Goal: Task Accomplishment & Management: Complete application form

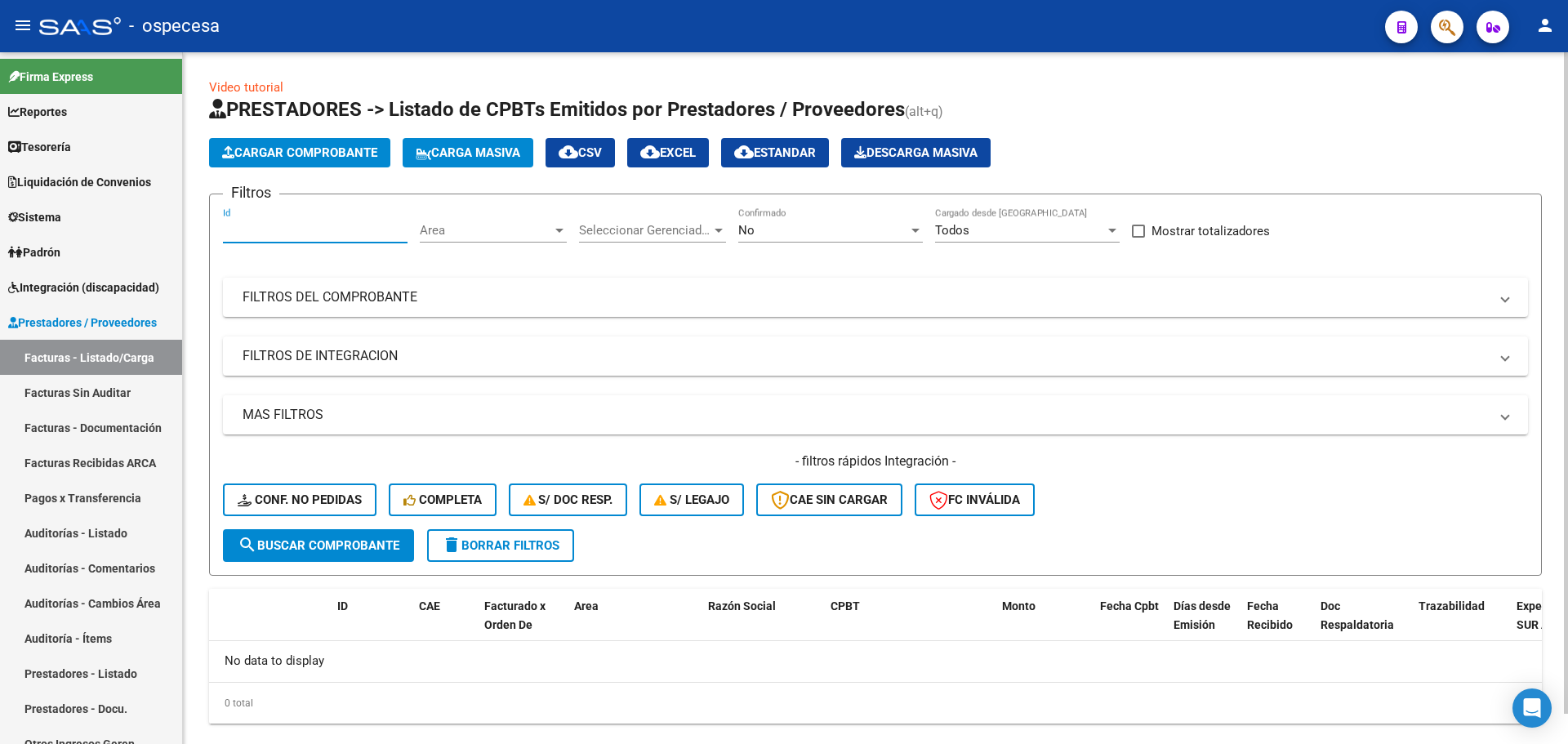
click at [486, 148] on span "Carga Masiva" at bounding box center [468, 152] width 105 height 14
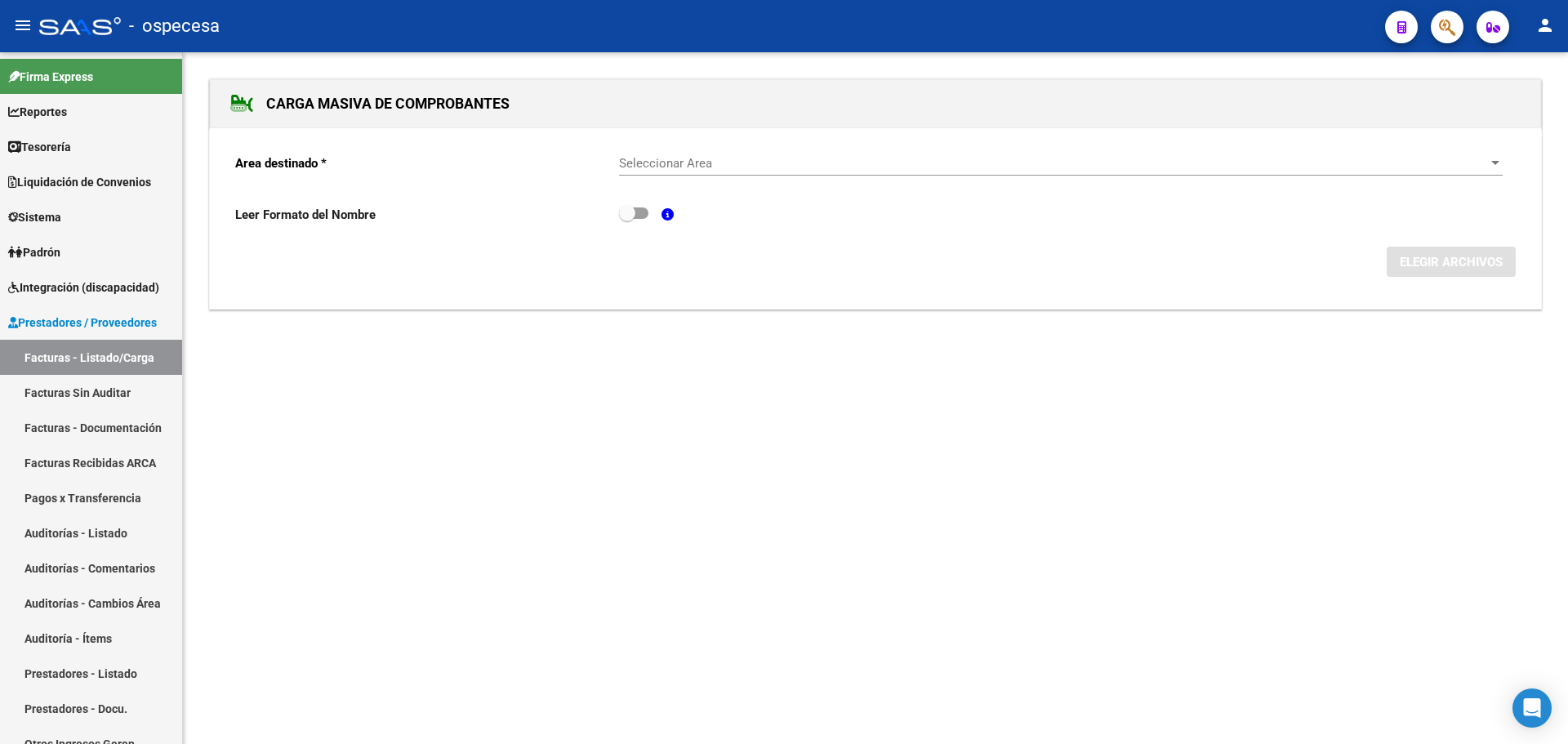
click at [1098, 149] on div "Seleccionar Area Seleccionar Area" at bounding box center [1061, 158] width 884 height 35
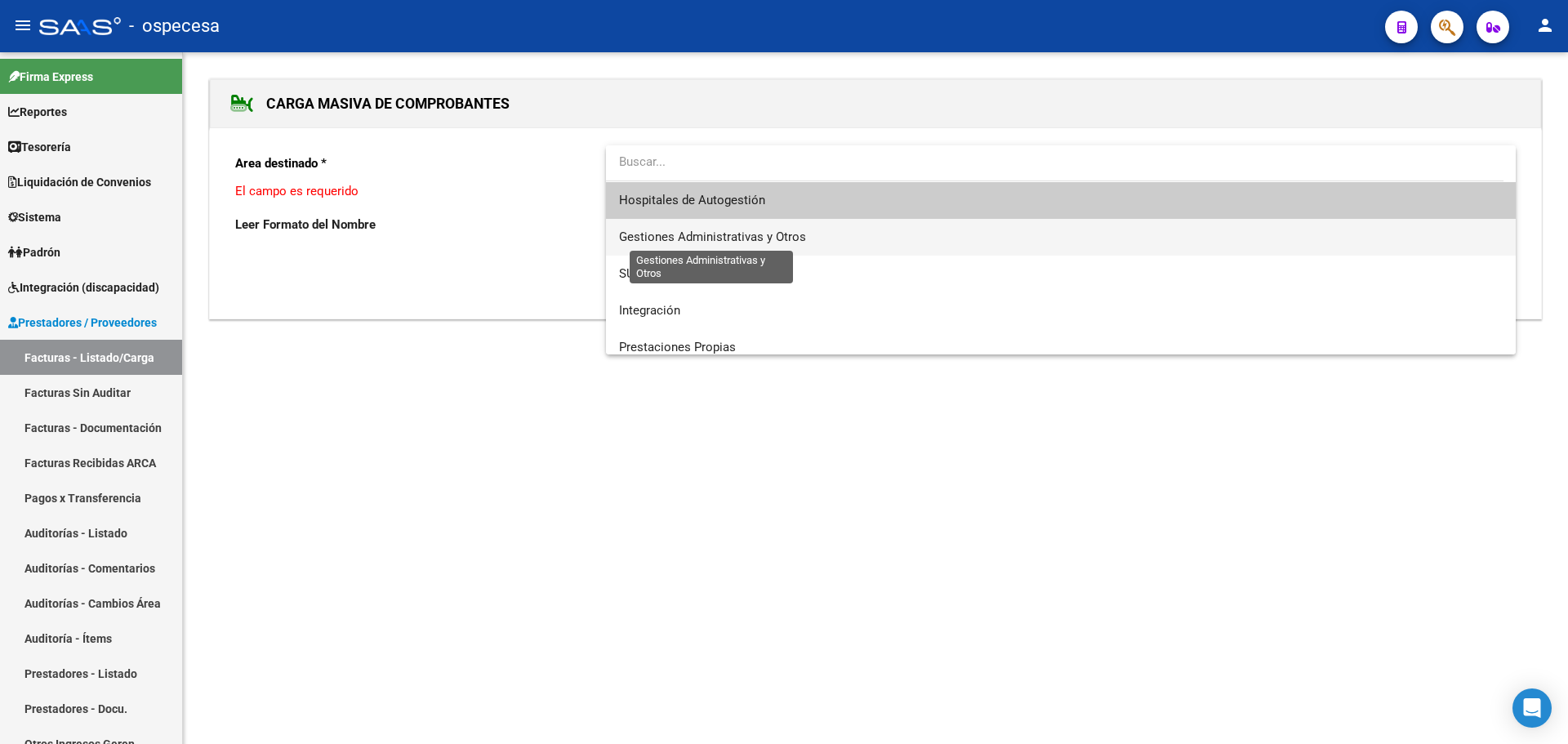
click at [758, 238] on span "Gestiones Administrativas y Otros" at bounding box center [713, 237] width 187 height 14
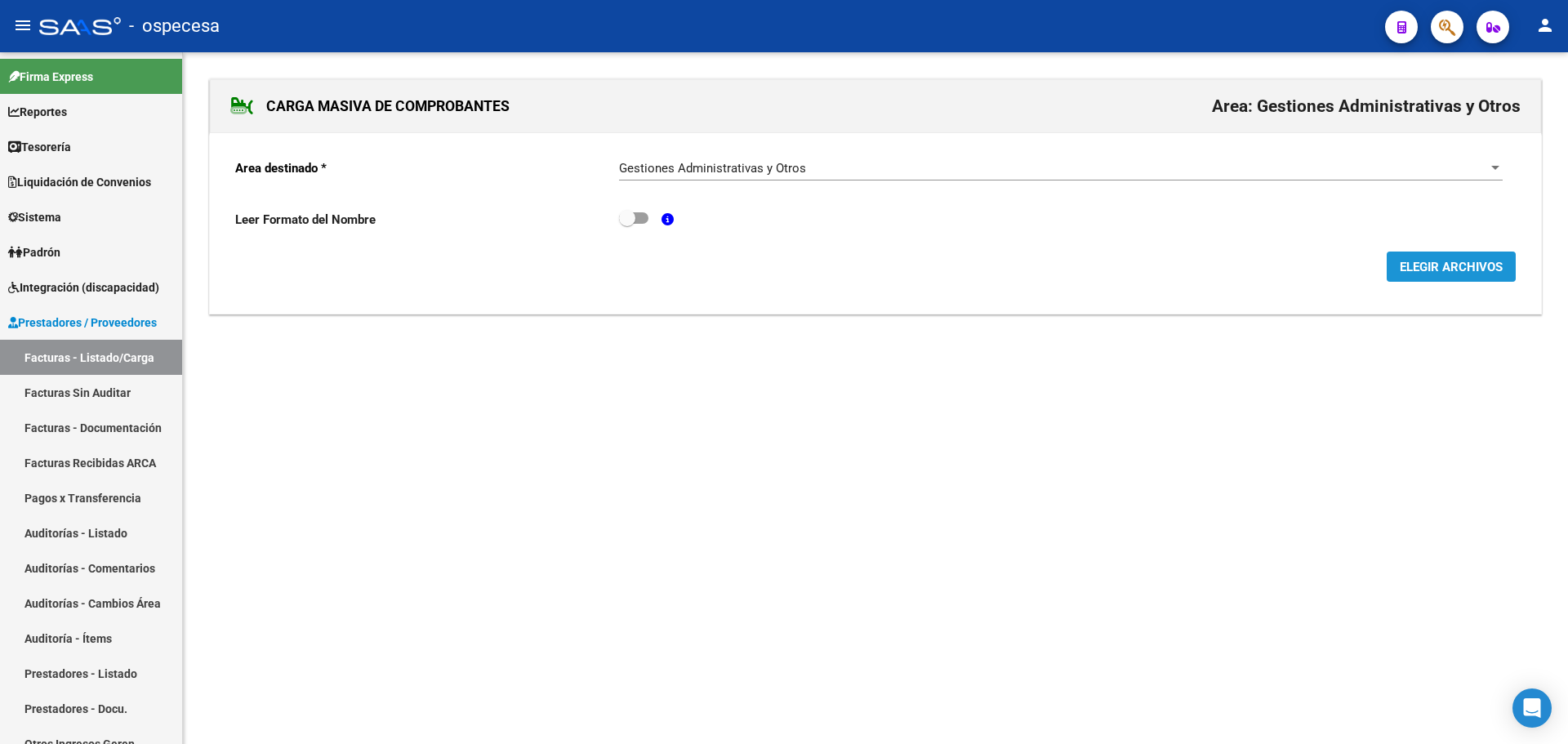
click at [1444, 273] on span "ELEGIR ARCHIVOS" at bounding box center [1451, 266] width 103 height 14
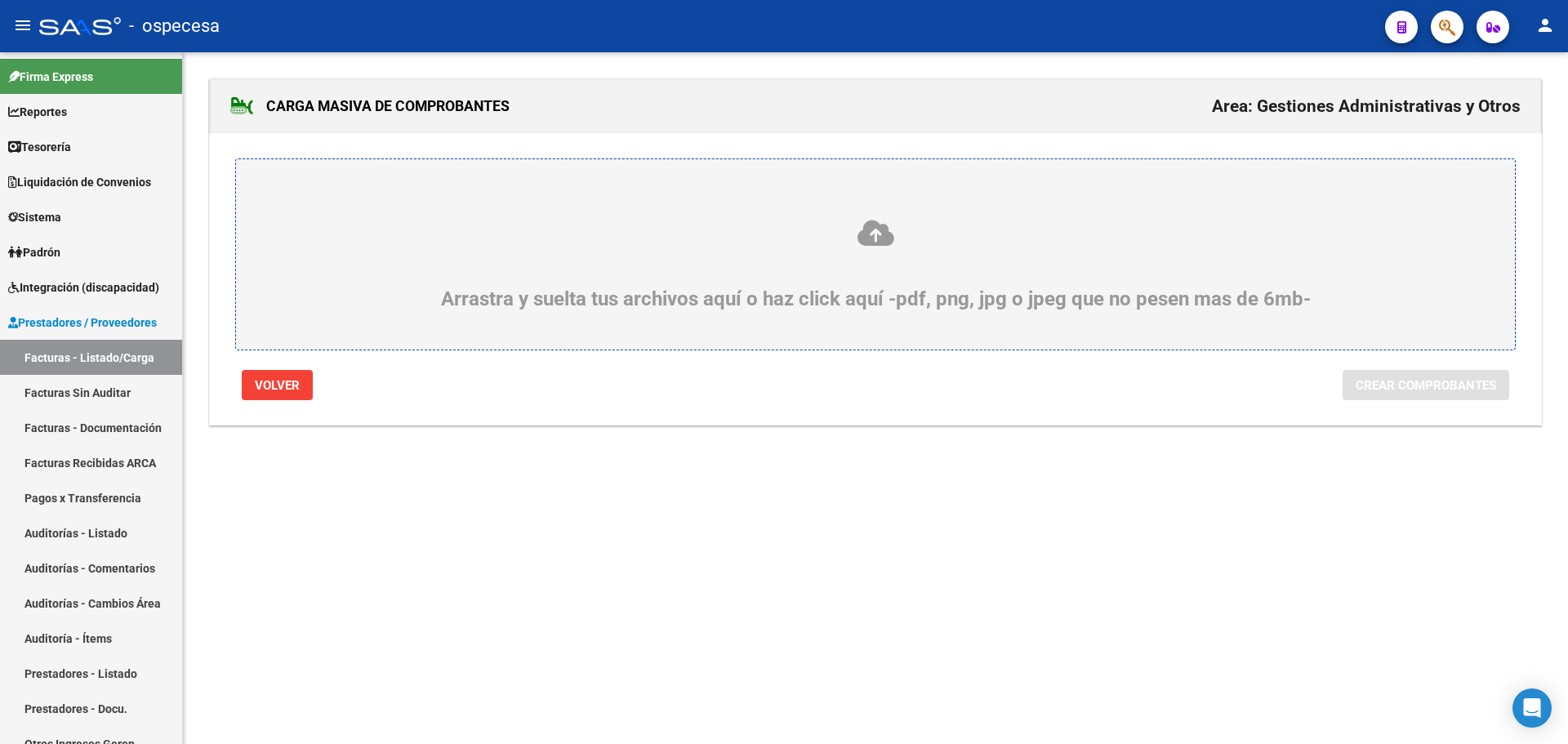
click at [985, 197] on div "Arrastra y suelta tus archivos aquí o haz click aquí -pdf, png, jpg o jpeg que …" at bounding box center [876, 255] width 1281 height 192
click at [830, 277] on div "Arrastra y suelta tus archivos aquí o haz click aquí -pdf, png, jpg o jpeg que …" at bounding box center [876, 264] width 1201 height 92
click at [0, 0] on input "Arrastra y suelta tus archivos aquí o haz click aquí -pdf, png, jpg o jpeg que …" at bounding box center [0, 0] width 0 height 0
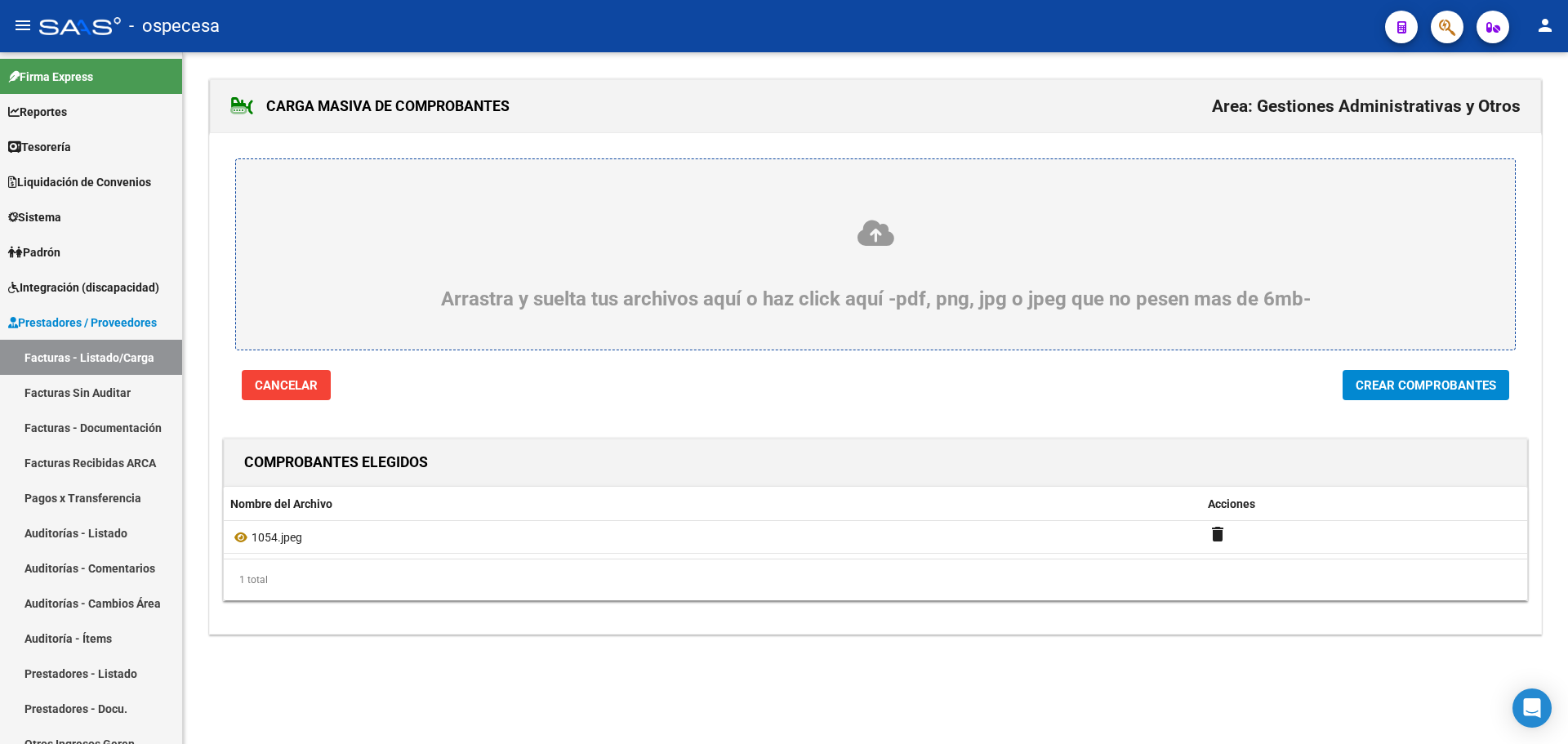
click at [1461, 392] on span "Crear Comprobantes" at bounding box center [1426, 385] width 141 height 14
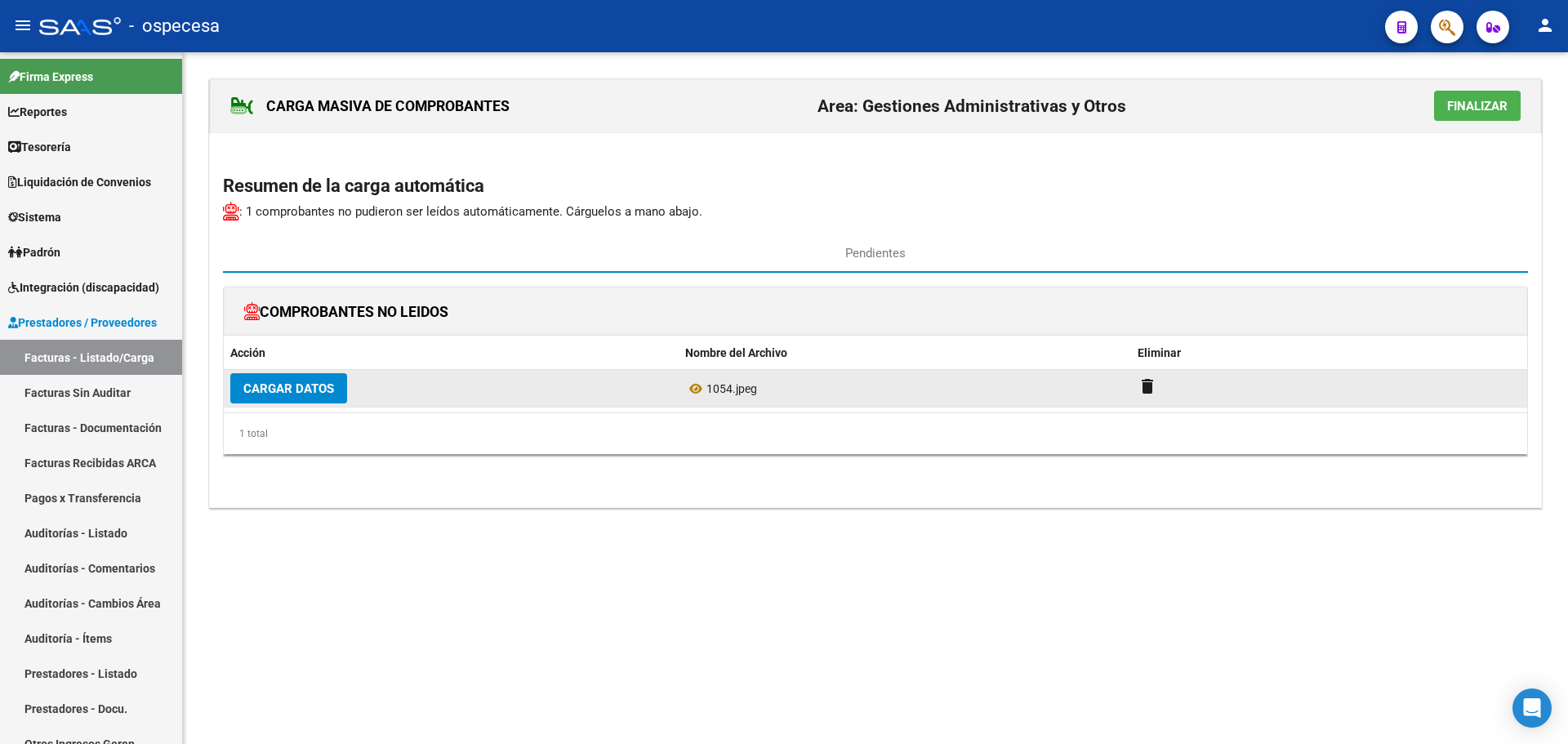
click at [305, 391] on span "Cargar Datos" at bounding box center [288, 388] width 90 height 14
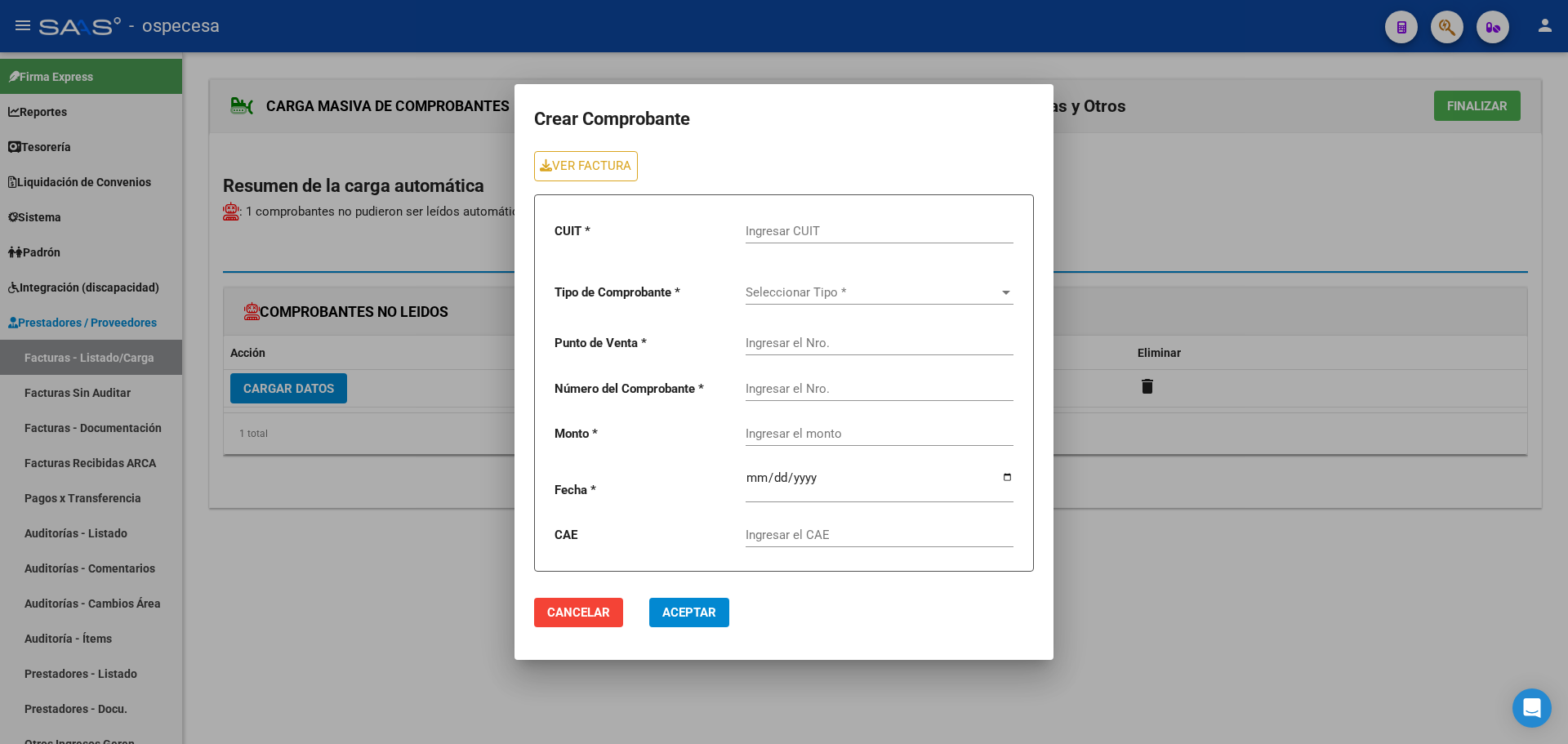
click at [801, 379] on div "Ingresar el Nro." at bounding box center [880, 383] width 268 height 35
type input "1054"
click at [814, 316] on div "Seleccionar Tipo * Seleccionar Tipo *" at bounding box center [880, 295] width 268 height 50
click at [816, 327] on div "Ingresar el Nro." at bounding box center [880, 337] width 268 height 35
click at [844, 225] on input "Ingresar CUIT" at bounding box center [880, 231] width 268 height 14
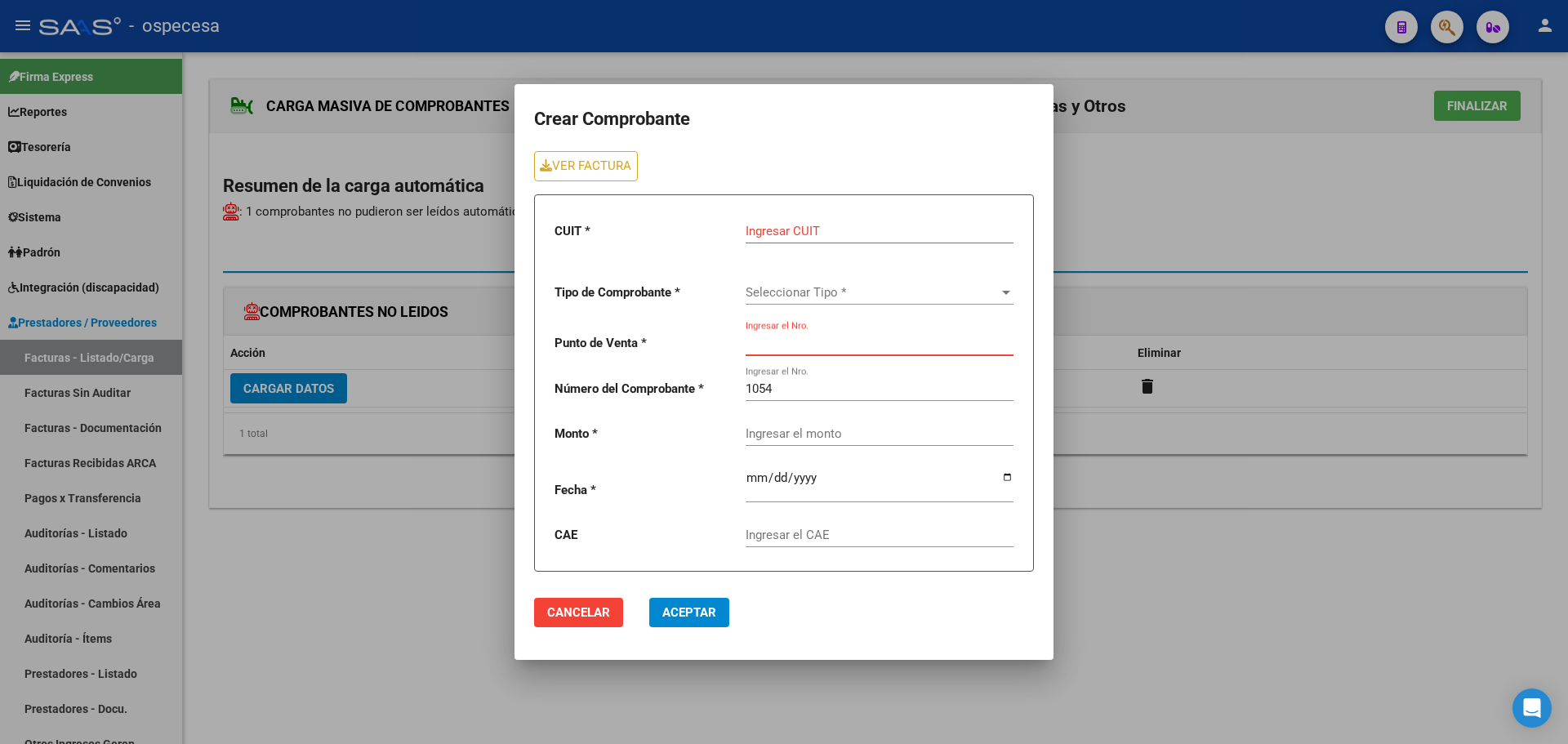
click at [789, 339] on input "Ingresar el Nro." at bounding box center [880, 342] width 268 height 14
type input "1"
click at [872, 293] on span "Seleccionar Tipo *" at bounding box center [872, 292] width 253 height 14
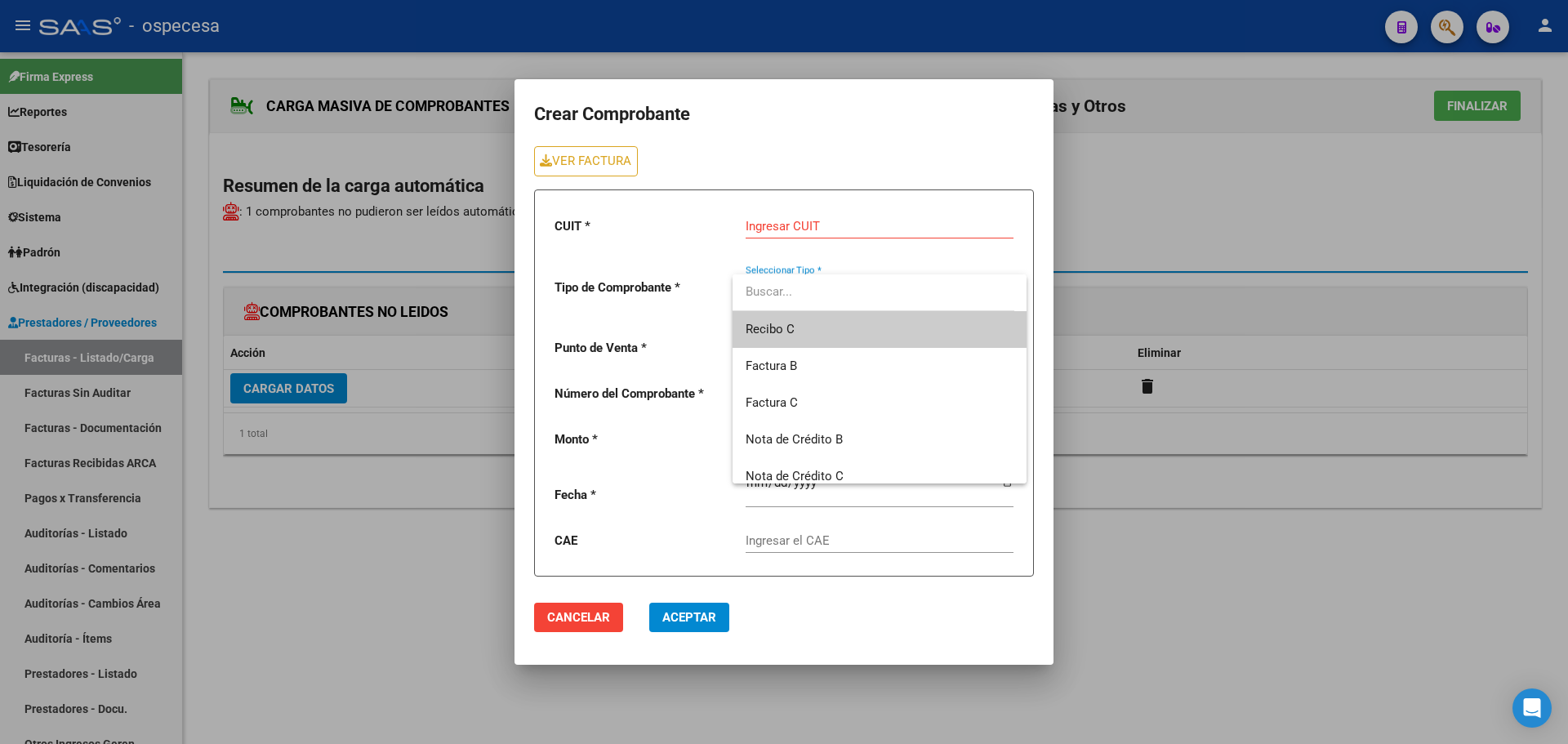
click at [872, 294] on input "dropdown search" at bounding box center [873, 292] width 282 height 37
click at [1132, 294] on div at bounding box center [784, 372] width 1568 height 744
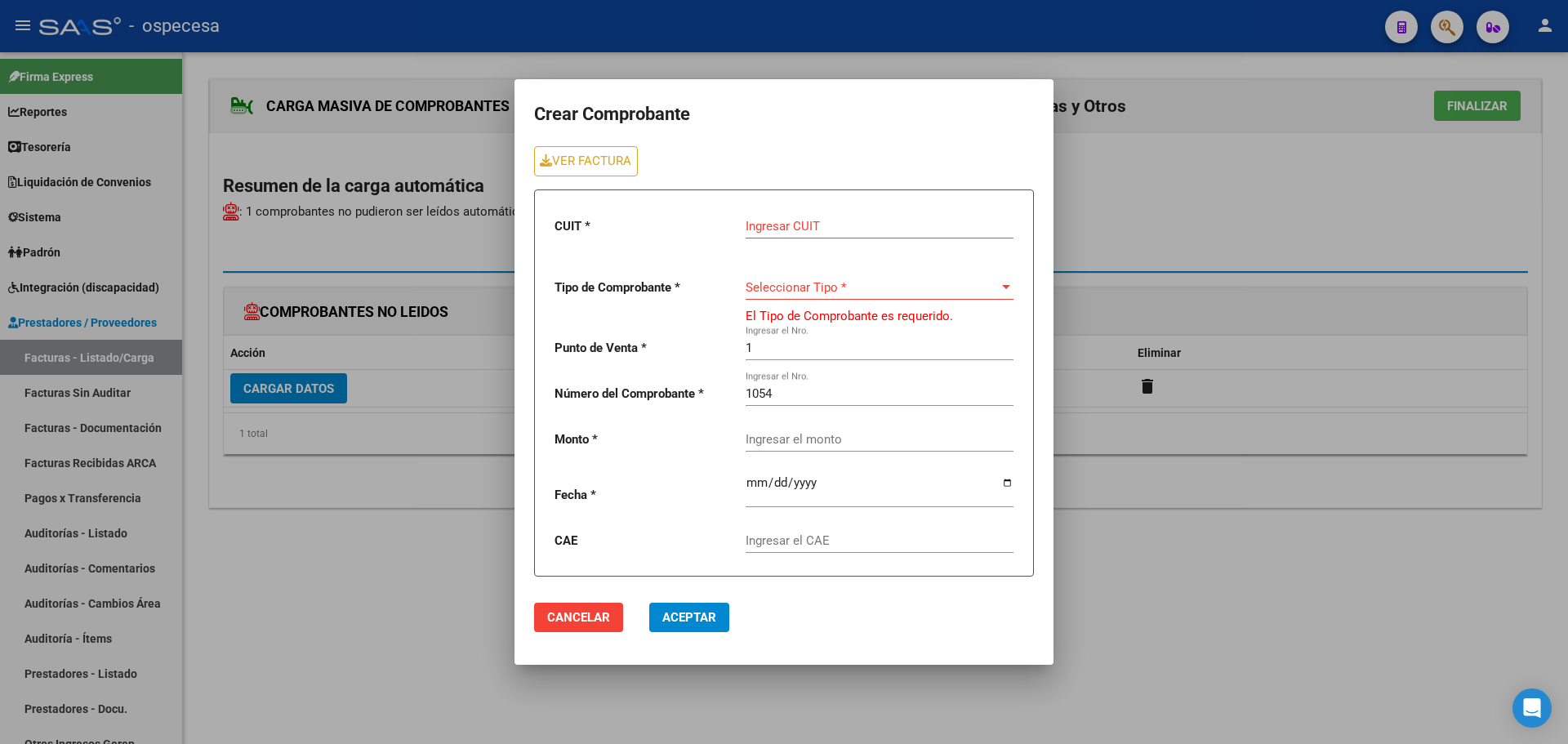
drag, startPoint x: 1250, startPoint y: 486, endPoint x: 1210, endPoint y: 476, distance: 41.2
click at [1250, 486] on div at bounding box center [784, 372] width 1568 height 744
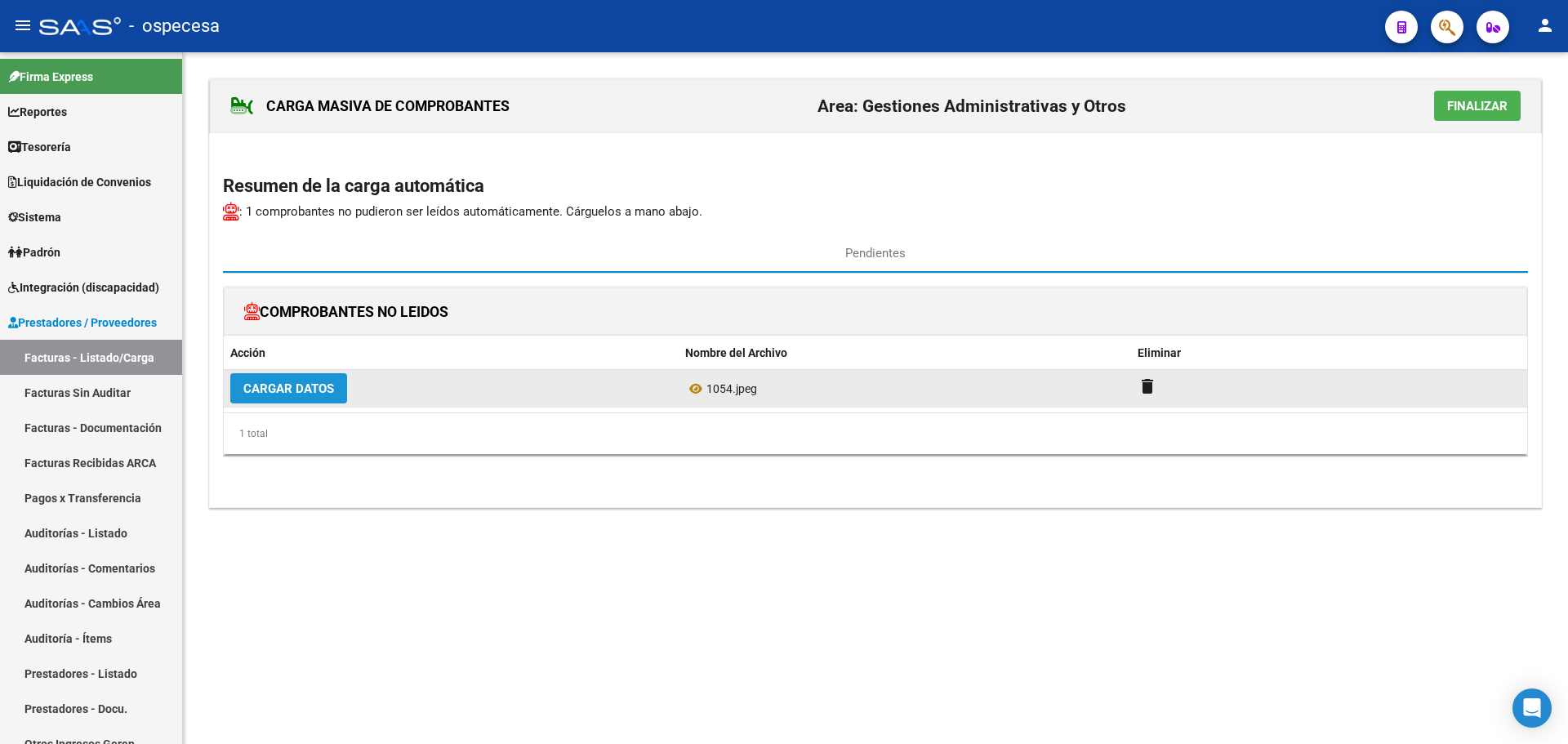
click at [305, 391] on span "Cargar Datos" at bounding box center [288, 388] width 90 height 14
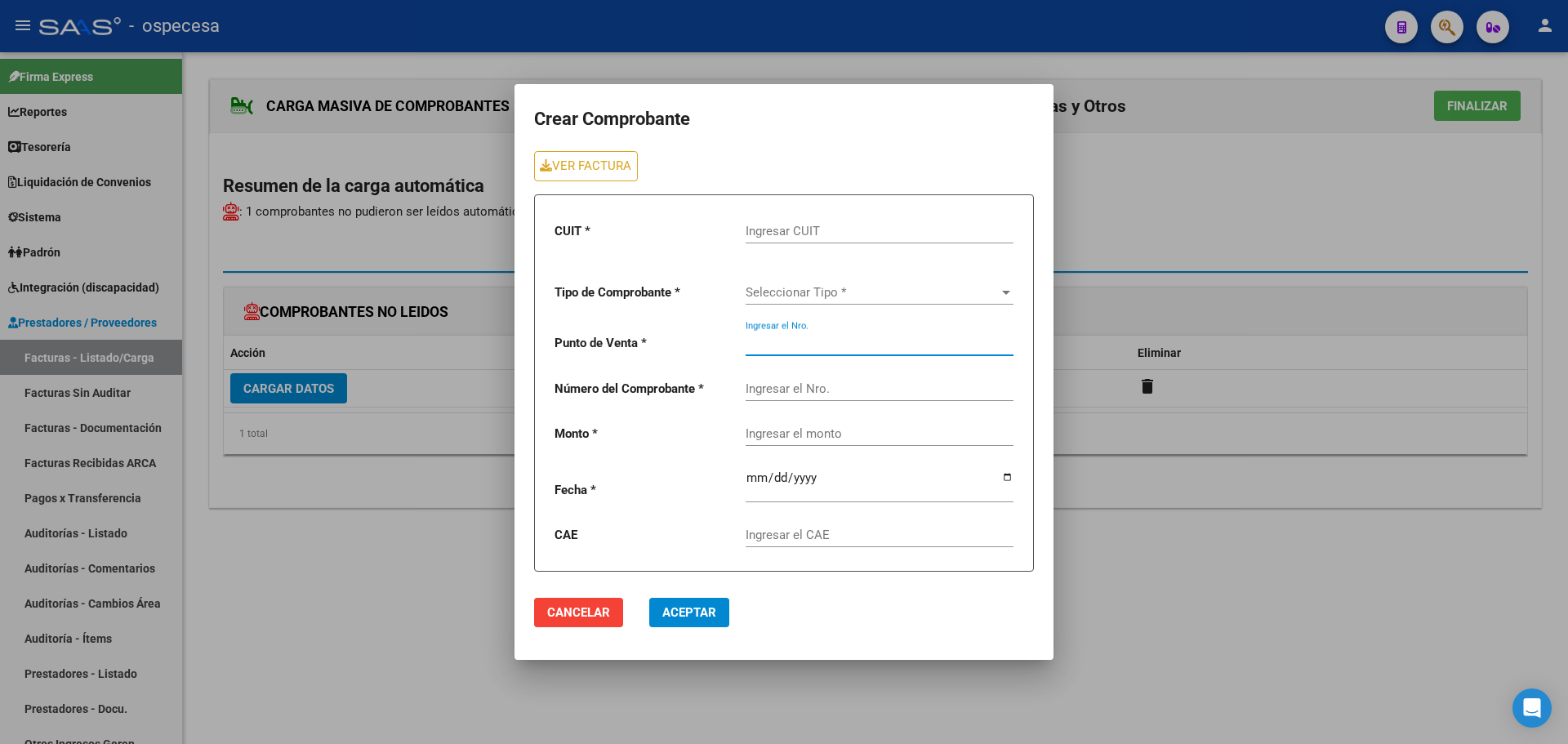
click at [811, 340] on input "Ingresar el Nro." at bounding box center [880, 342] width 268 height 14
type input "1"
click at [818, 384] on input "Ingresar el Nro." at bounding box center [880, 388] width 268 height 14
type input "1054"
click at [889, 282] on div "Seleccionar Tipo * Seleccionar Tipo *" at bounding box center [880, 287] width 268 height 35
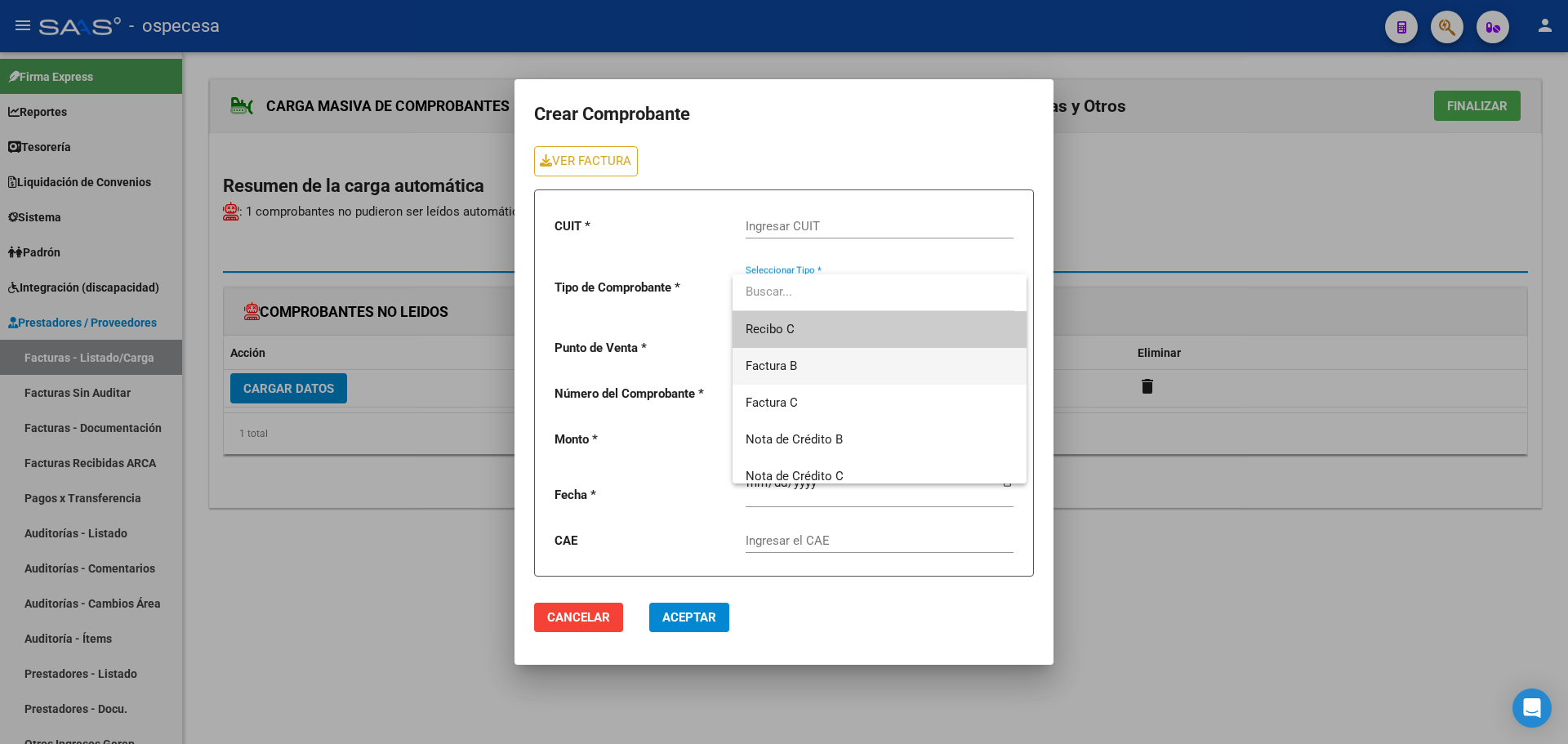
click at [848, 372] on span "Factura B" at bounding box center [880, 366] width 268 height 37
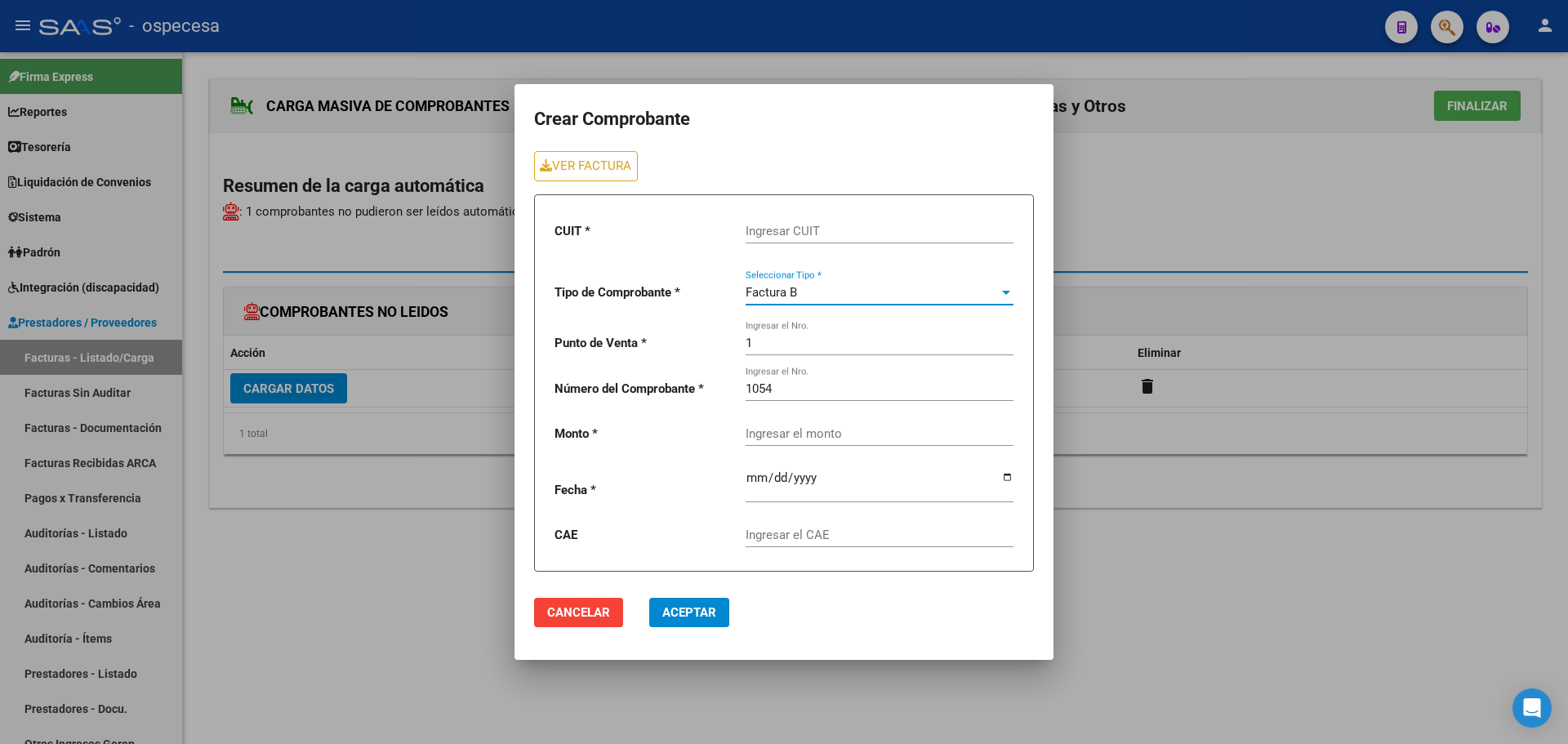
click at [822, 434] on input "Ingresar el monto" at bounding box center [880, 433] width 268 height 14
click at [793, 231] on input "Ingresar CUIT" at bounding box center [880, 231] width 268 height 14
type input "30-71512327-0"
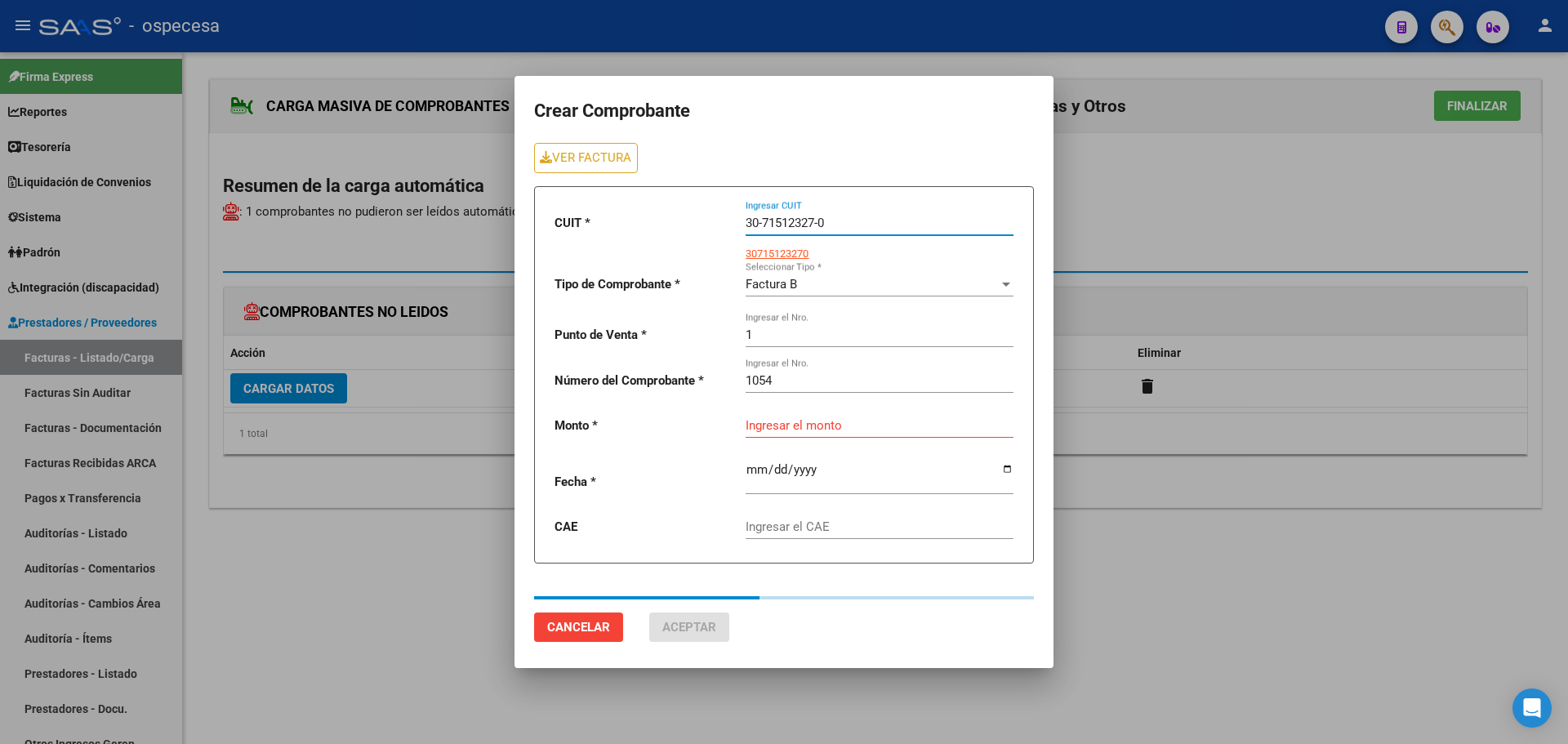
type input "2032203.72"
type input "[DATE]"
type input "75320370665151"
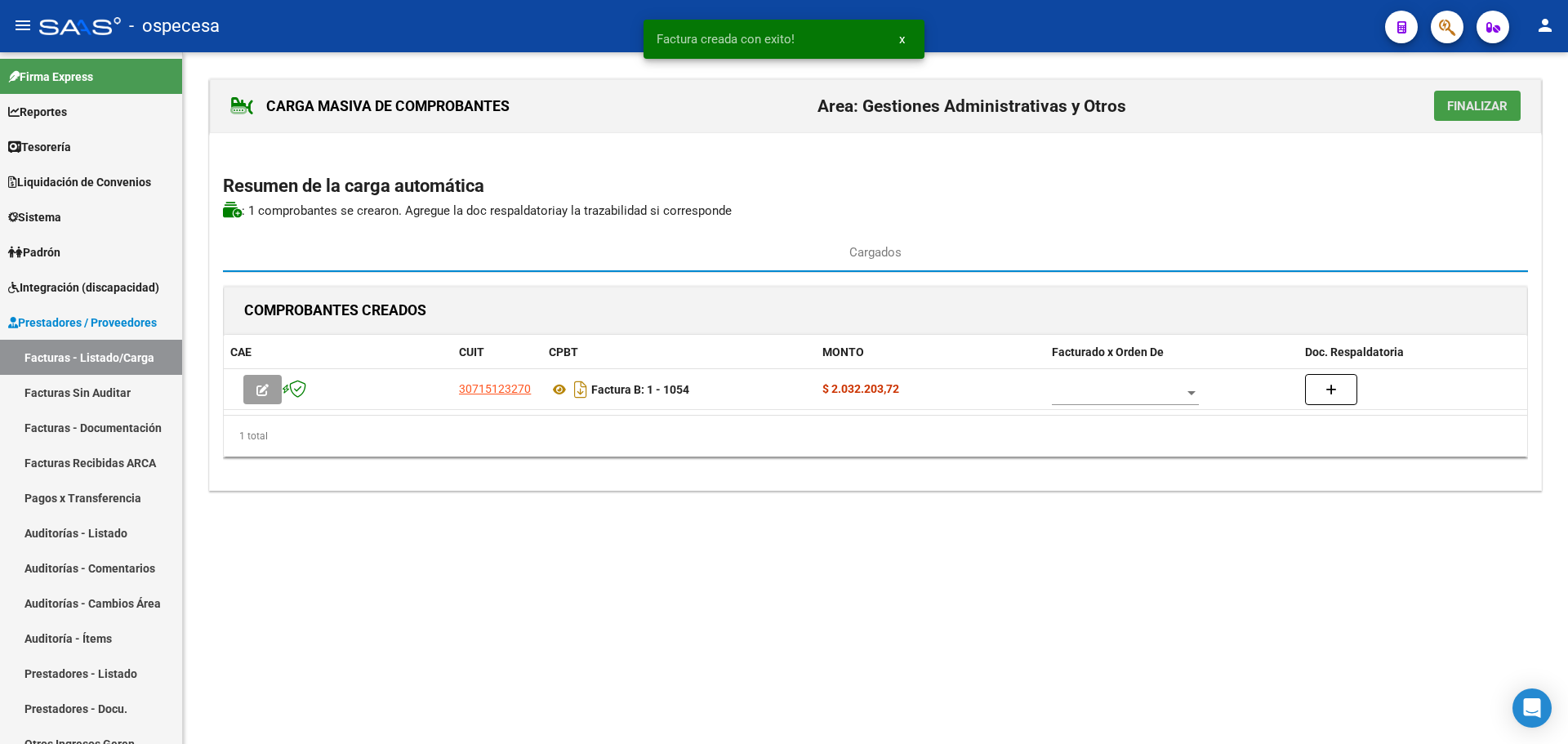
click at [1458, 104] on span "Finalizar" at bounding box center [1478, 105] width 61 height 14
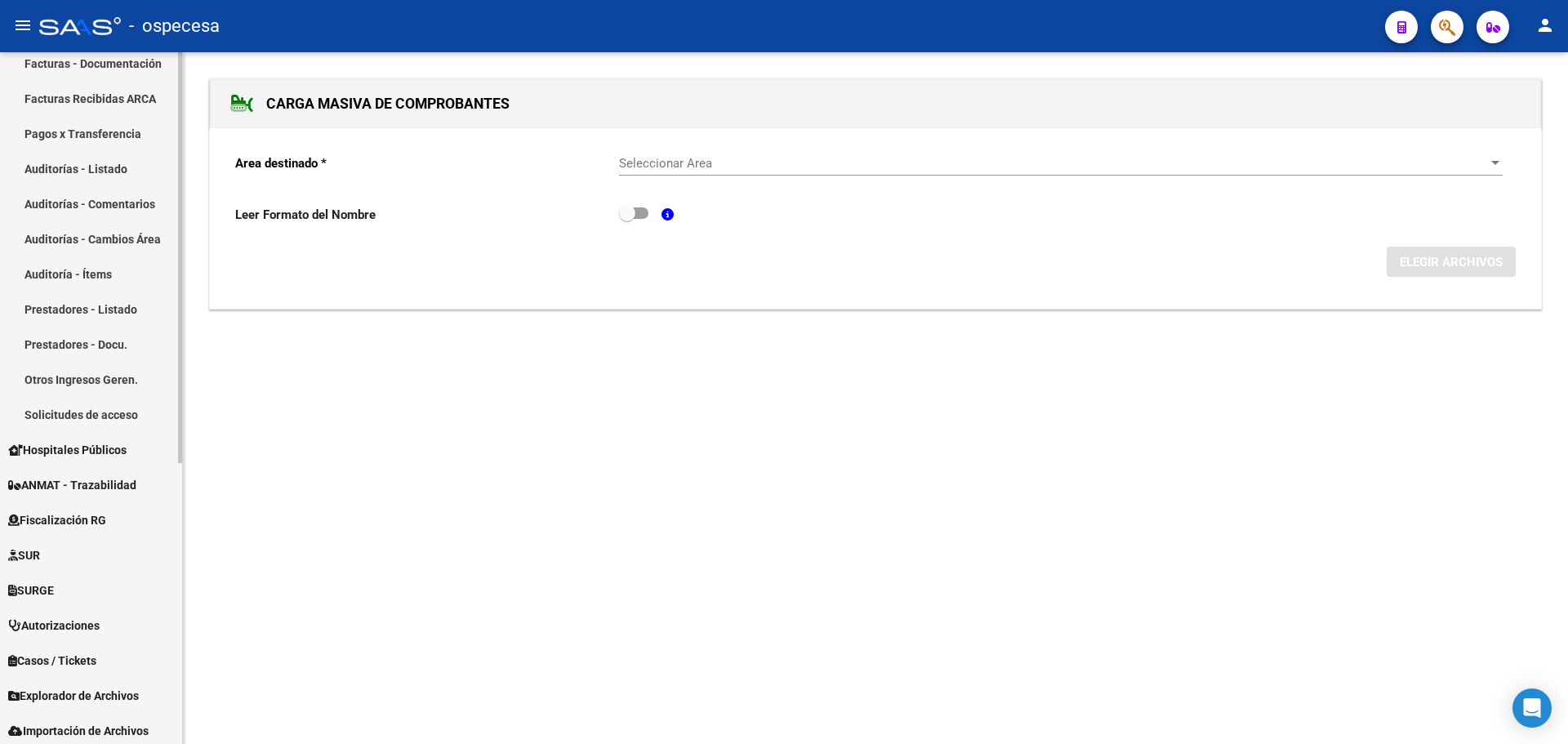
scroll to position [327, 0]
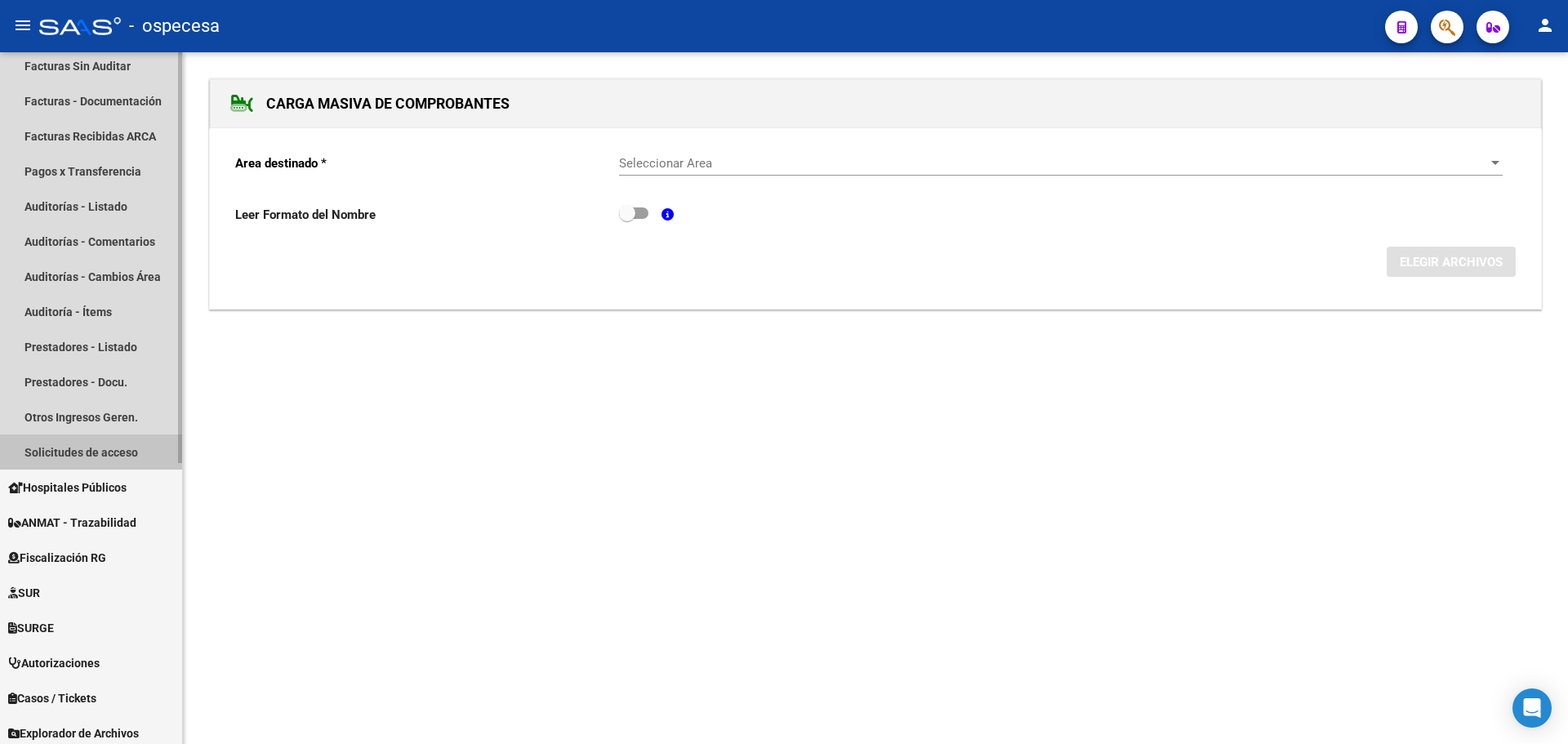
click at [107, 456] on link "Solicitudes de acceso" at bounding box center [91, 451] width 182 height 35
